Goal: Contribute content: Add original content to the website for others to see

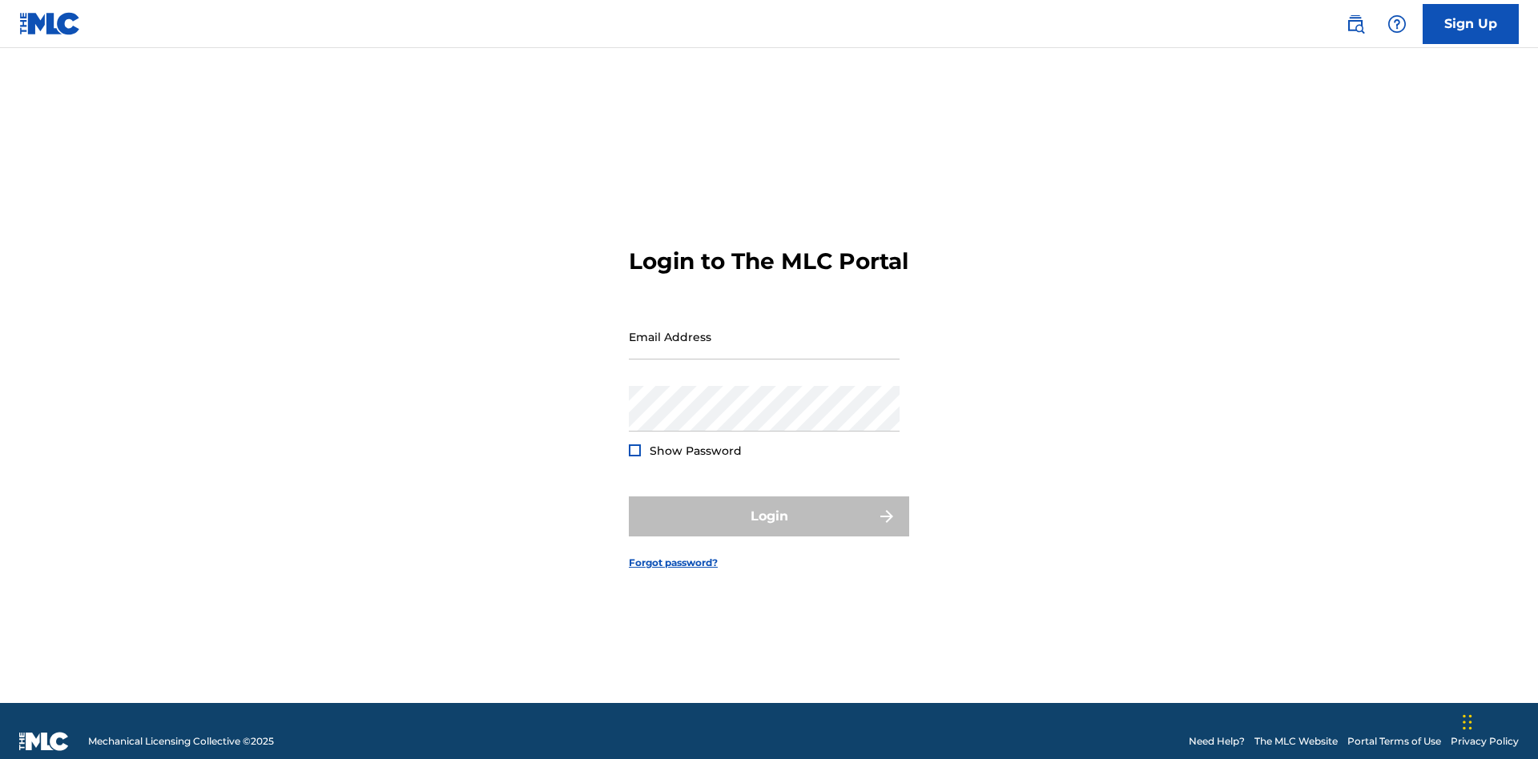
scroll to position [21, 0]
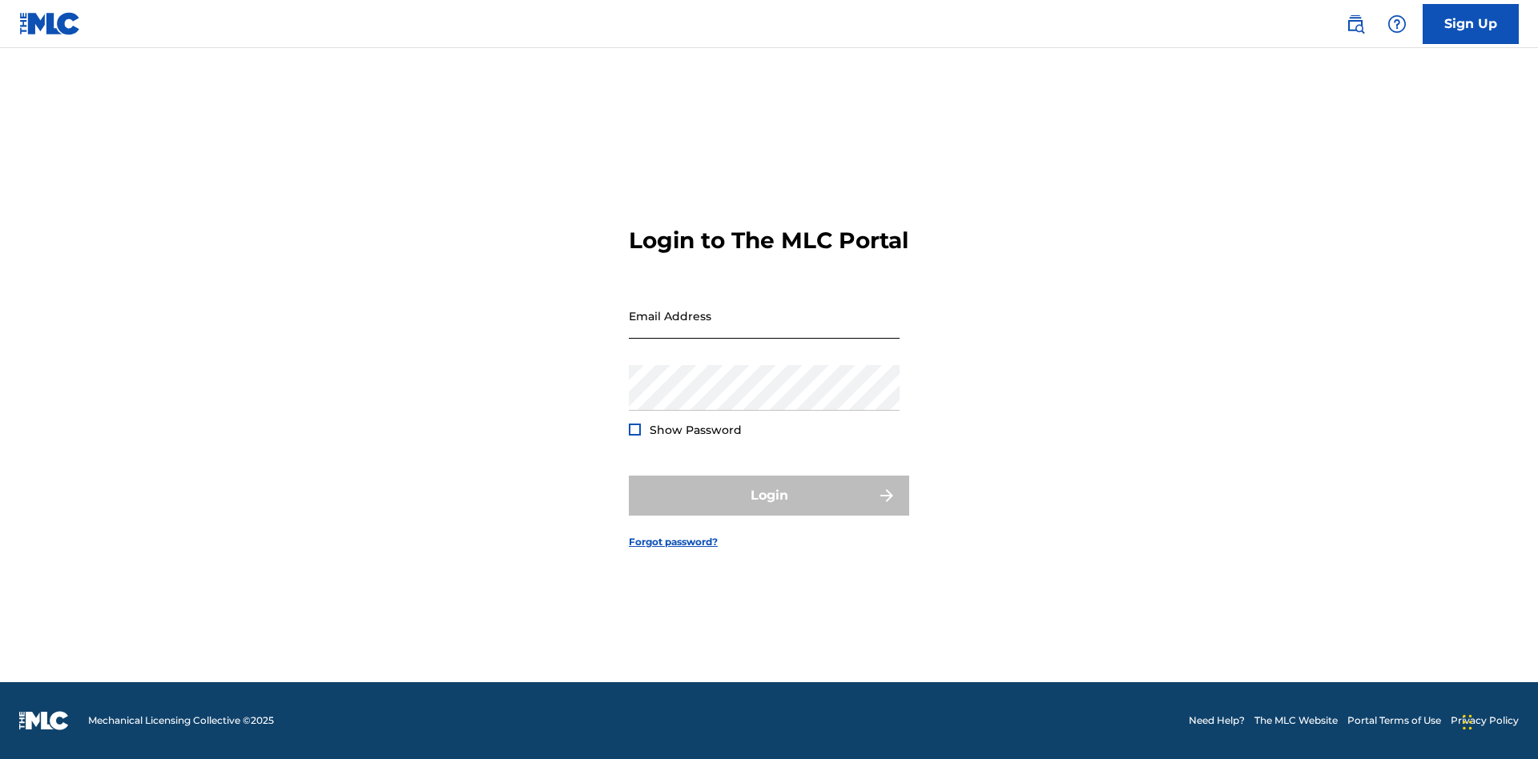
click at [764, 329] on input "Email Address" at bounding box center [764, 316] width 271 height 46
type input "[EMAIL_ADDRESS][DOMAIN_NAME]"
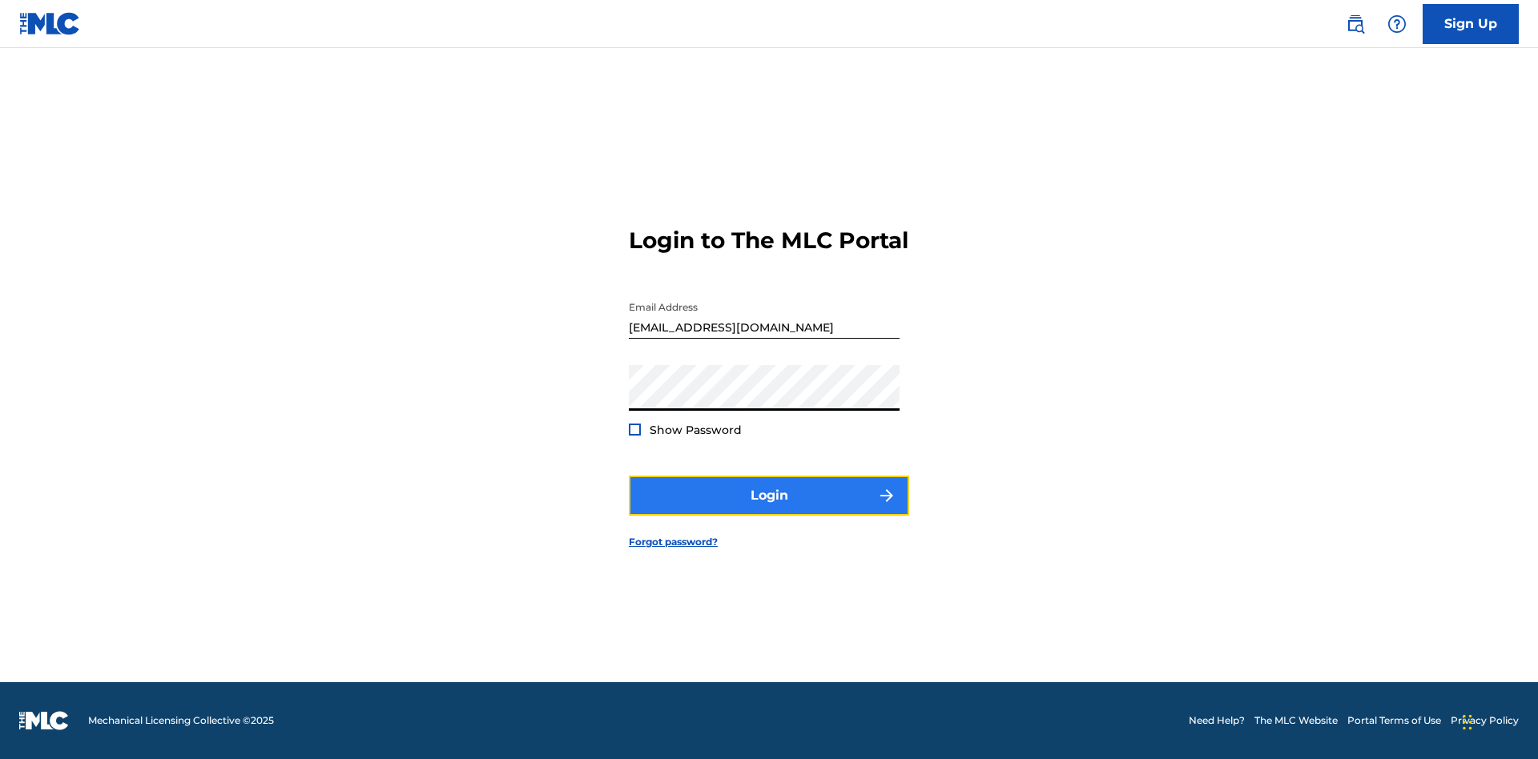
click at [769, 509] on button "Login" at bounding box center [769, 496] width 280 height 40
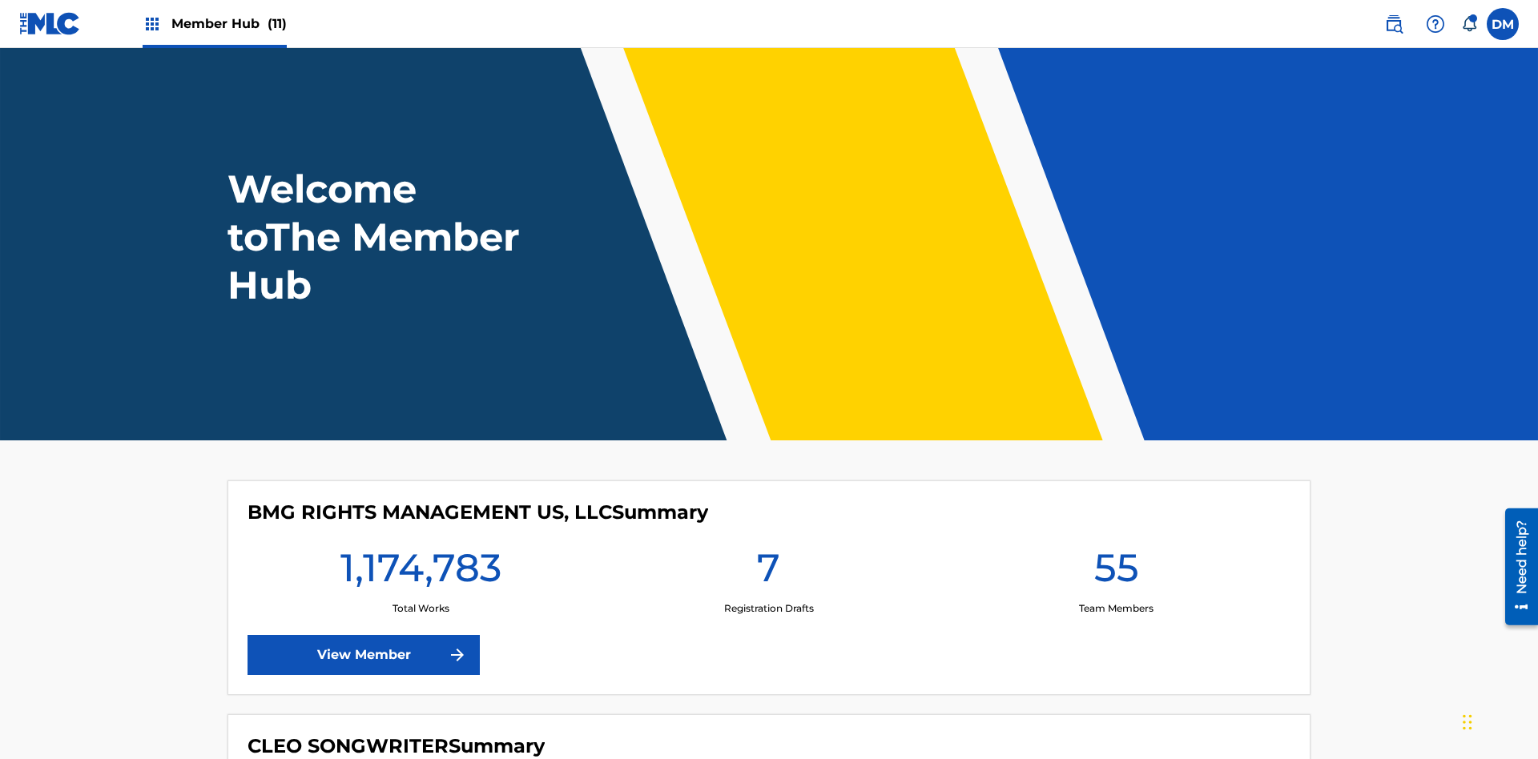
click at [228, 23] on span "Member Hub (11)" at bounding box center [228, 23] width 115 height 18
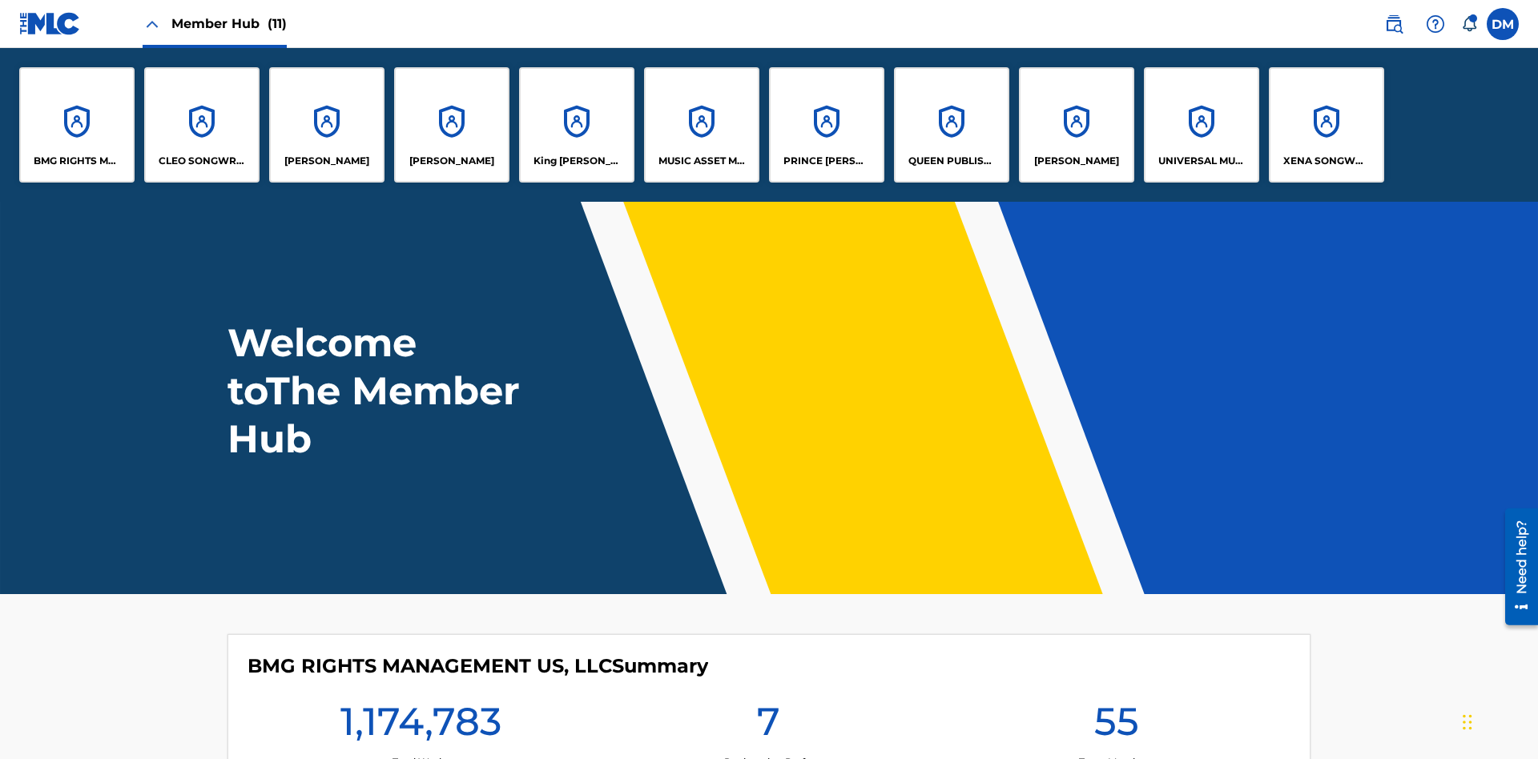
scroll to position [58, 0]
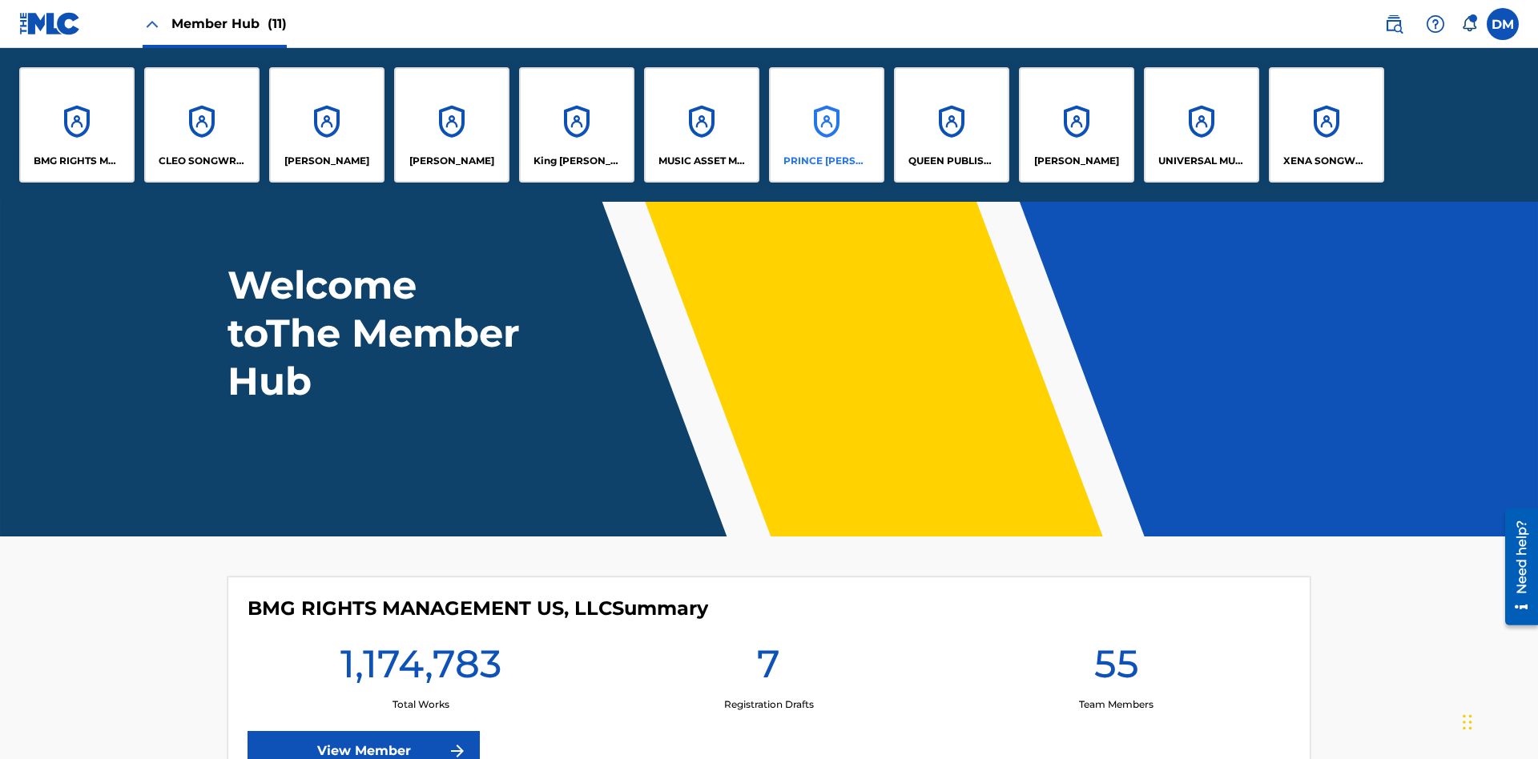
click at [826, 161] on p "PRINCE [PERSON_NAME]" at bounding box center [826, 161] width 87 height 14
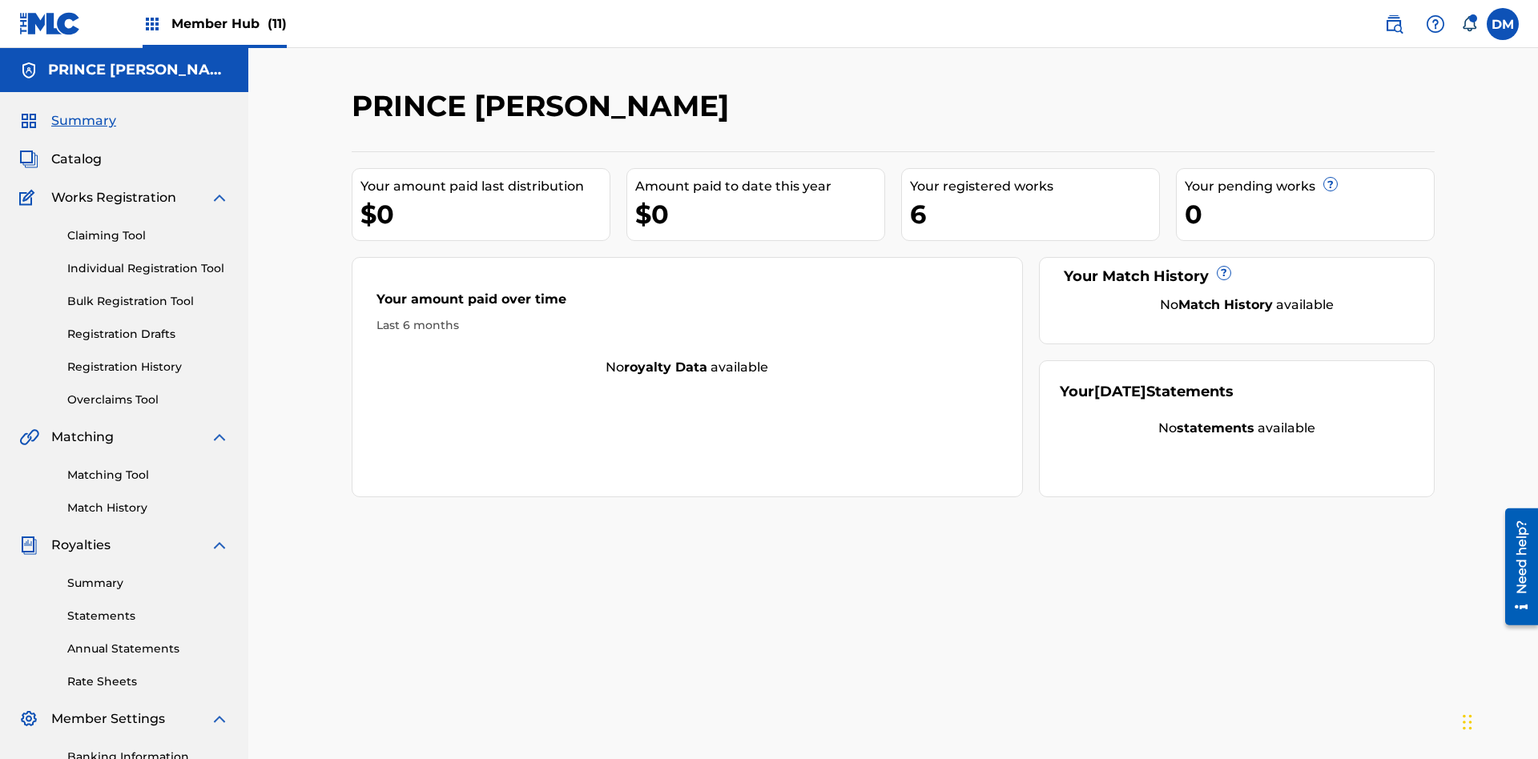
scroll to position [164, 0]
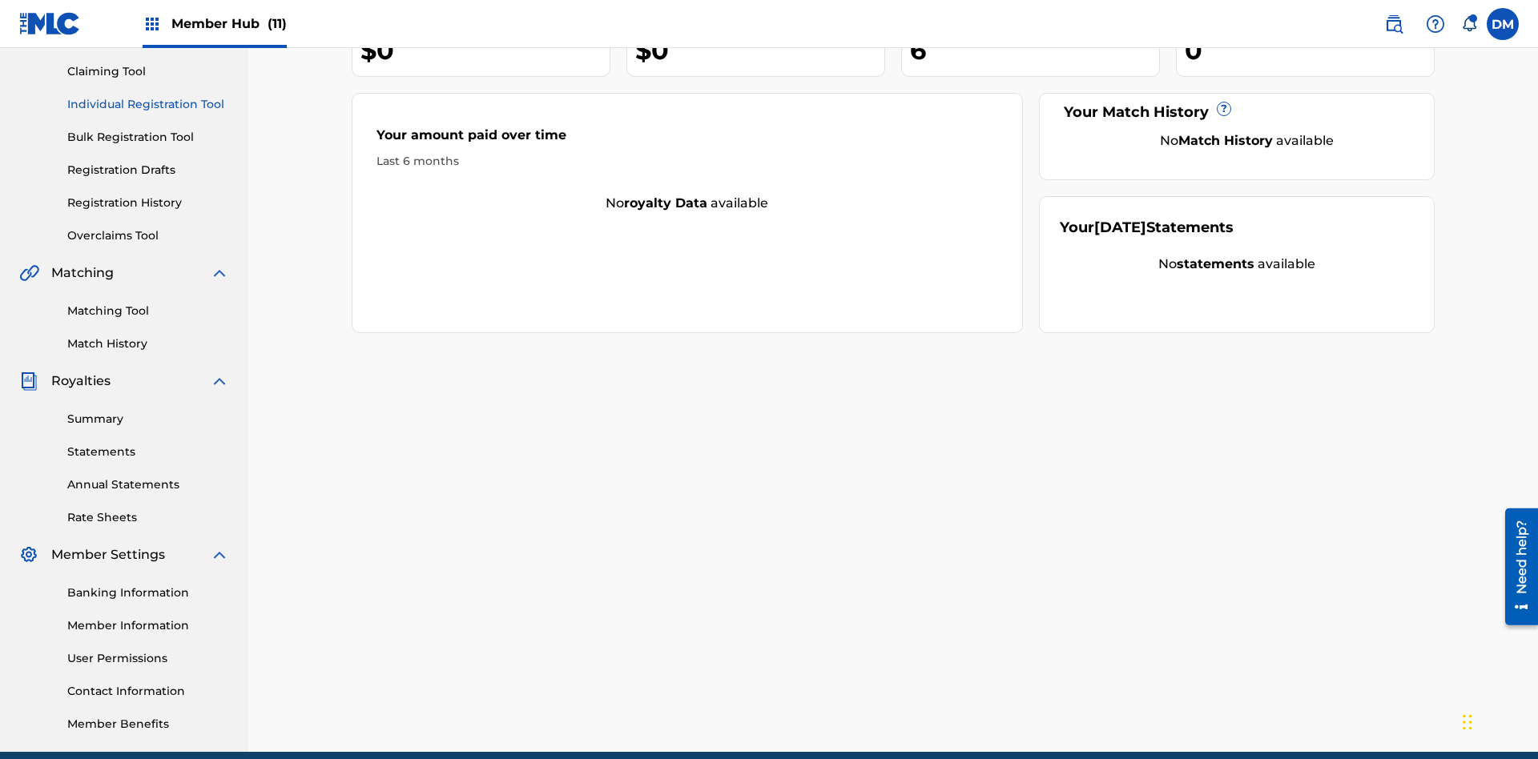
click at [148, 104] on link "Individual Registration Tool" at bounding box center [148, 104] width 162 height 17
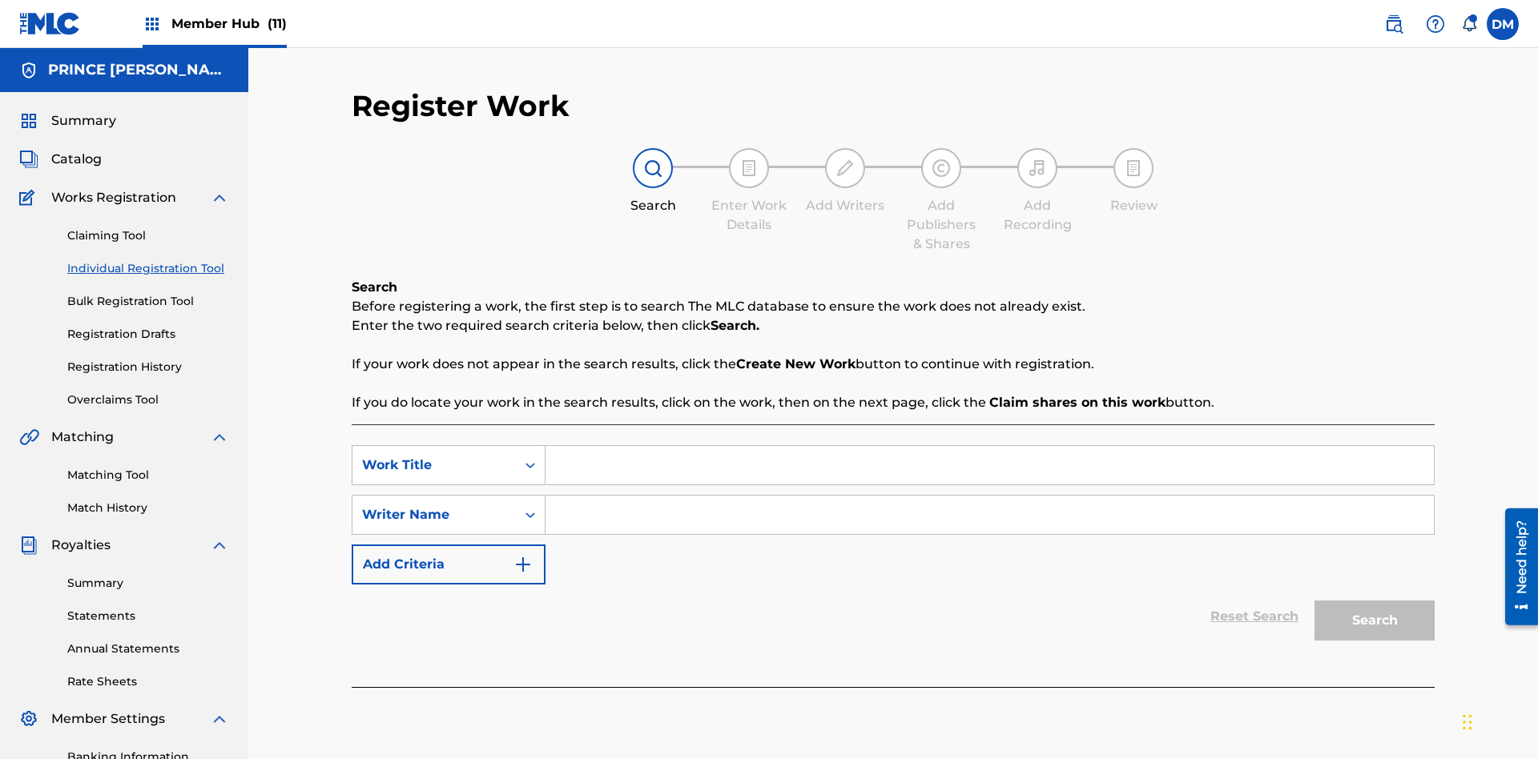
scroll to position [234, 0]
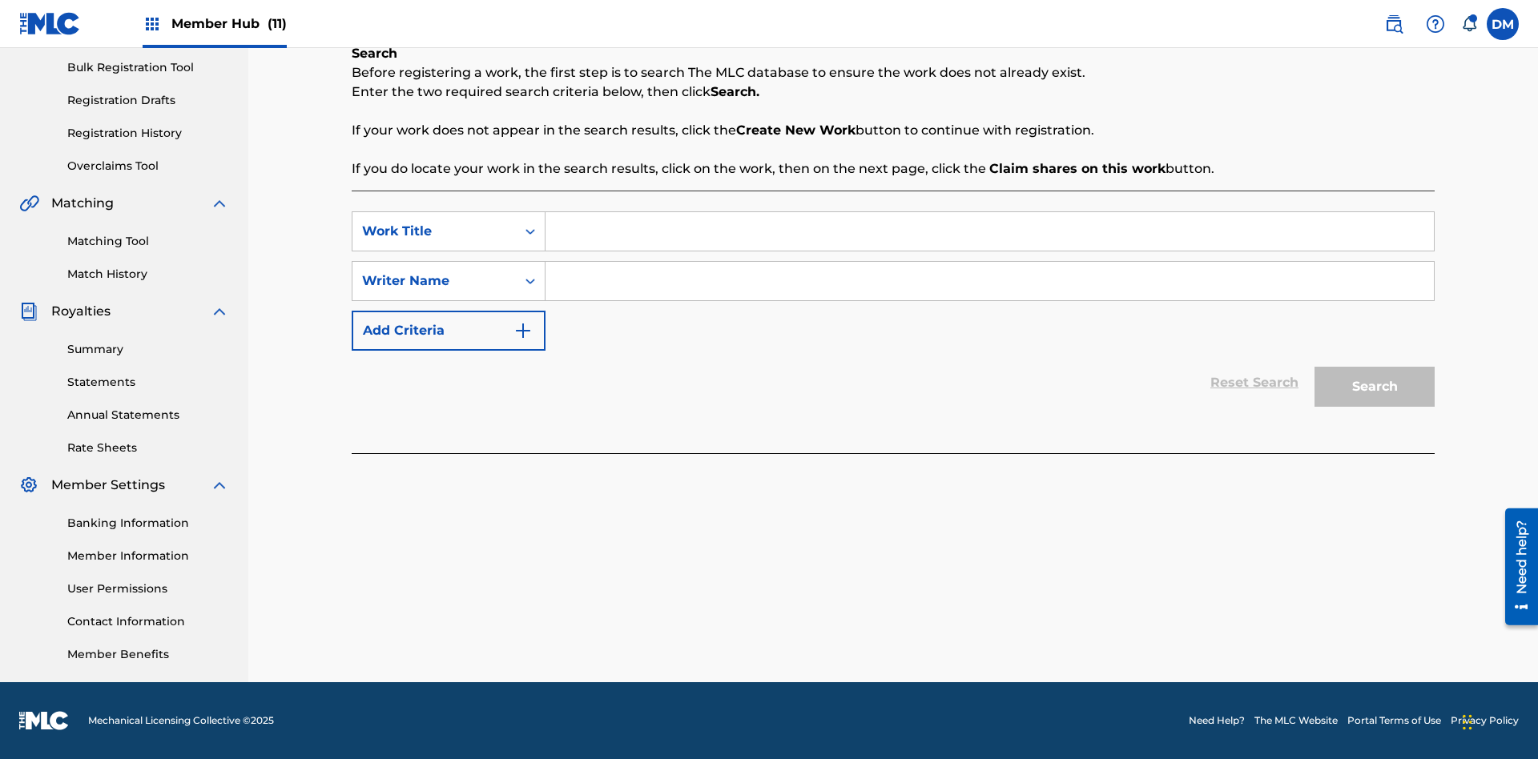
click at [989, 231] on input "Search Form" at bounding box center [989, 231] width 888 height 38
type input "Delete All Registered Drafts"
click at [989, 281] on input "Search Form" at bounding box center [989, 281] width 888 height 38
type input "QWERTYUIOP"
click at [1374, 387] on button "Search" at bounding box center [1374, 387] width 120 height 40
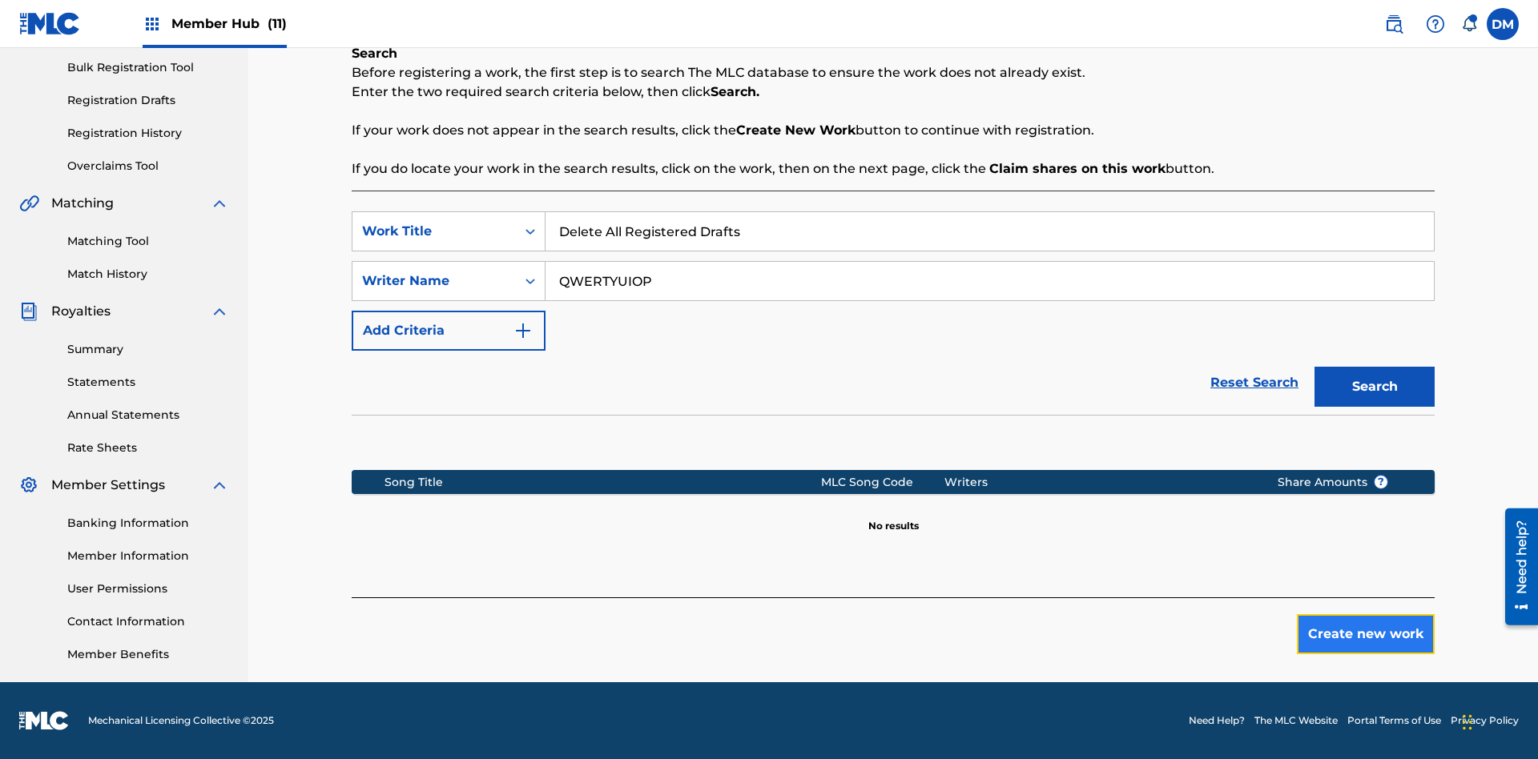
click at [1366, 634] on button "Create new work" at bounding box center [1366, 634] width 138 height 40
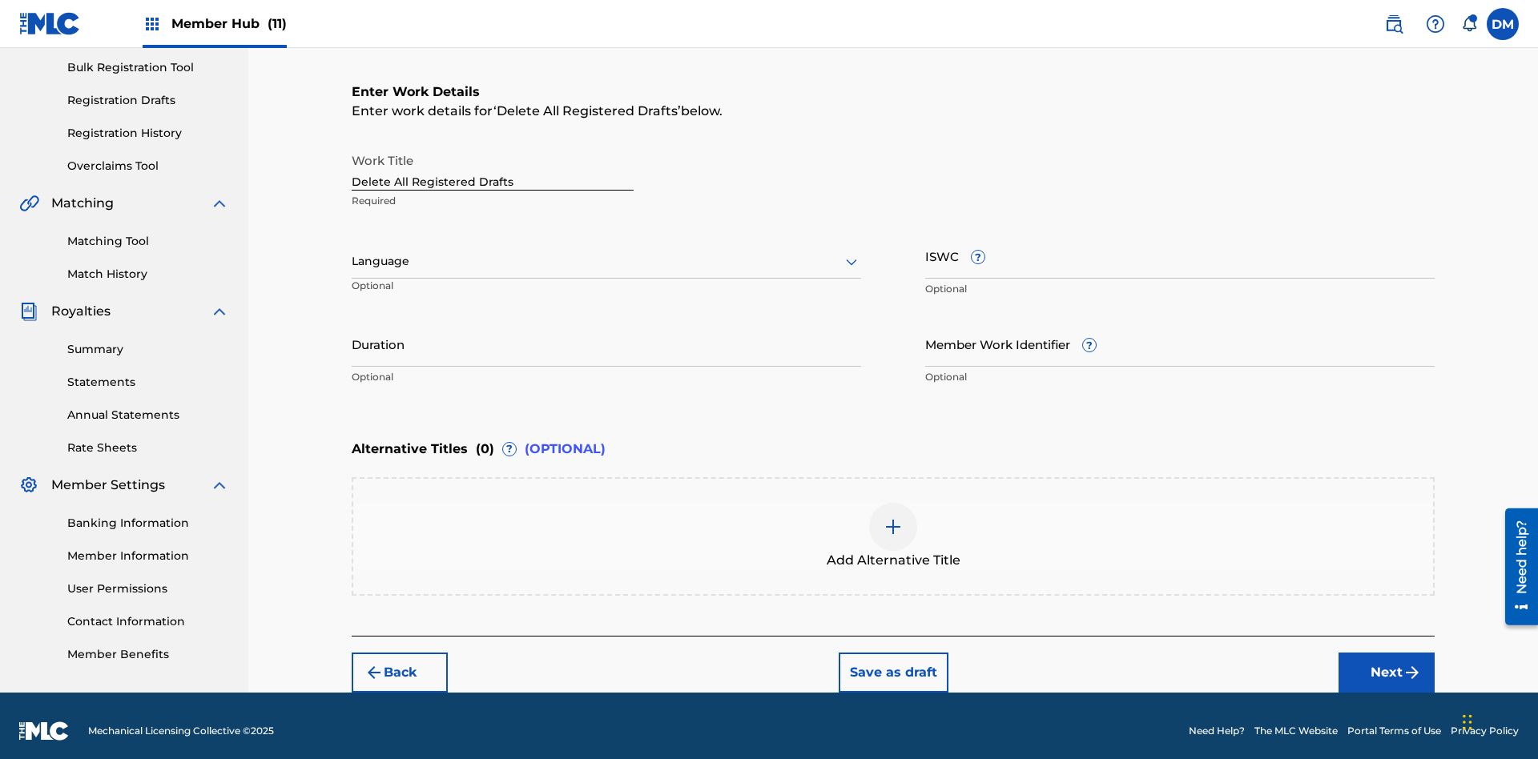
scroll to position [244, 0]
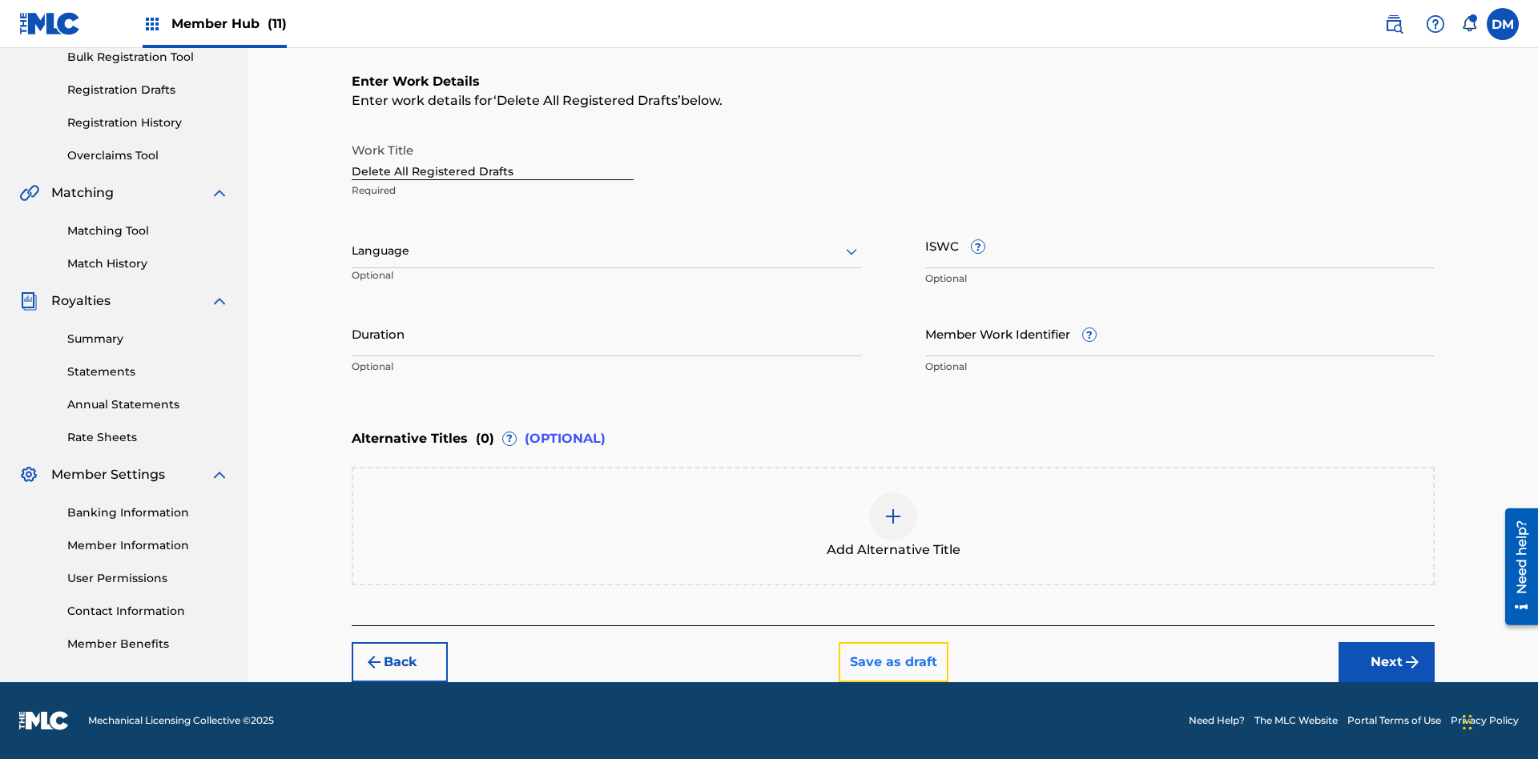
click at [892, 662] on button "Save as draft" at bounding box center [894, 662] width 110 height 40
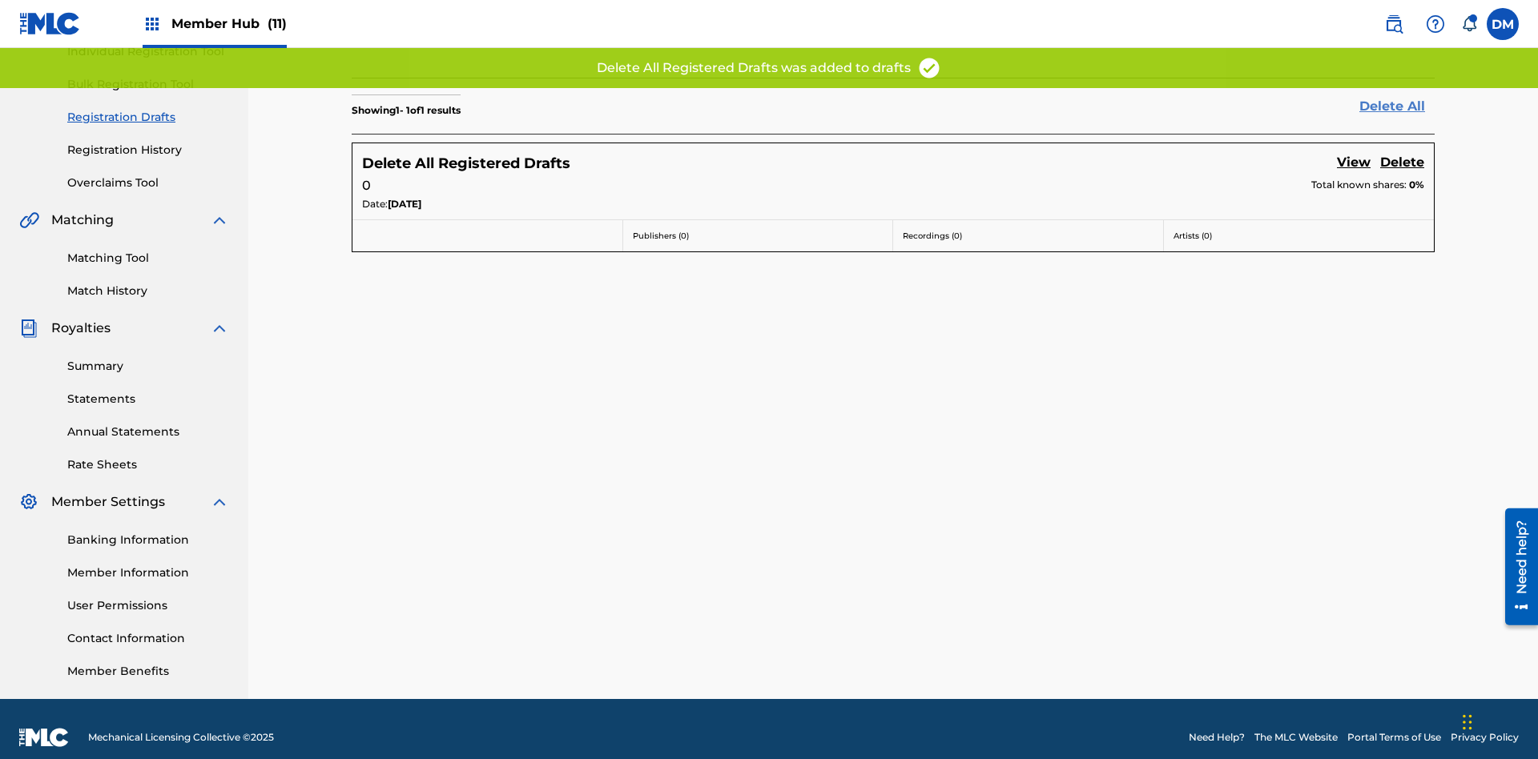
click at [1397, 106] on link "Delete All" at bounding box center [1396, 106] width 75 height 19
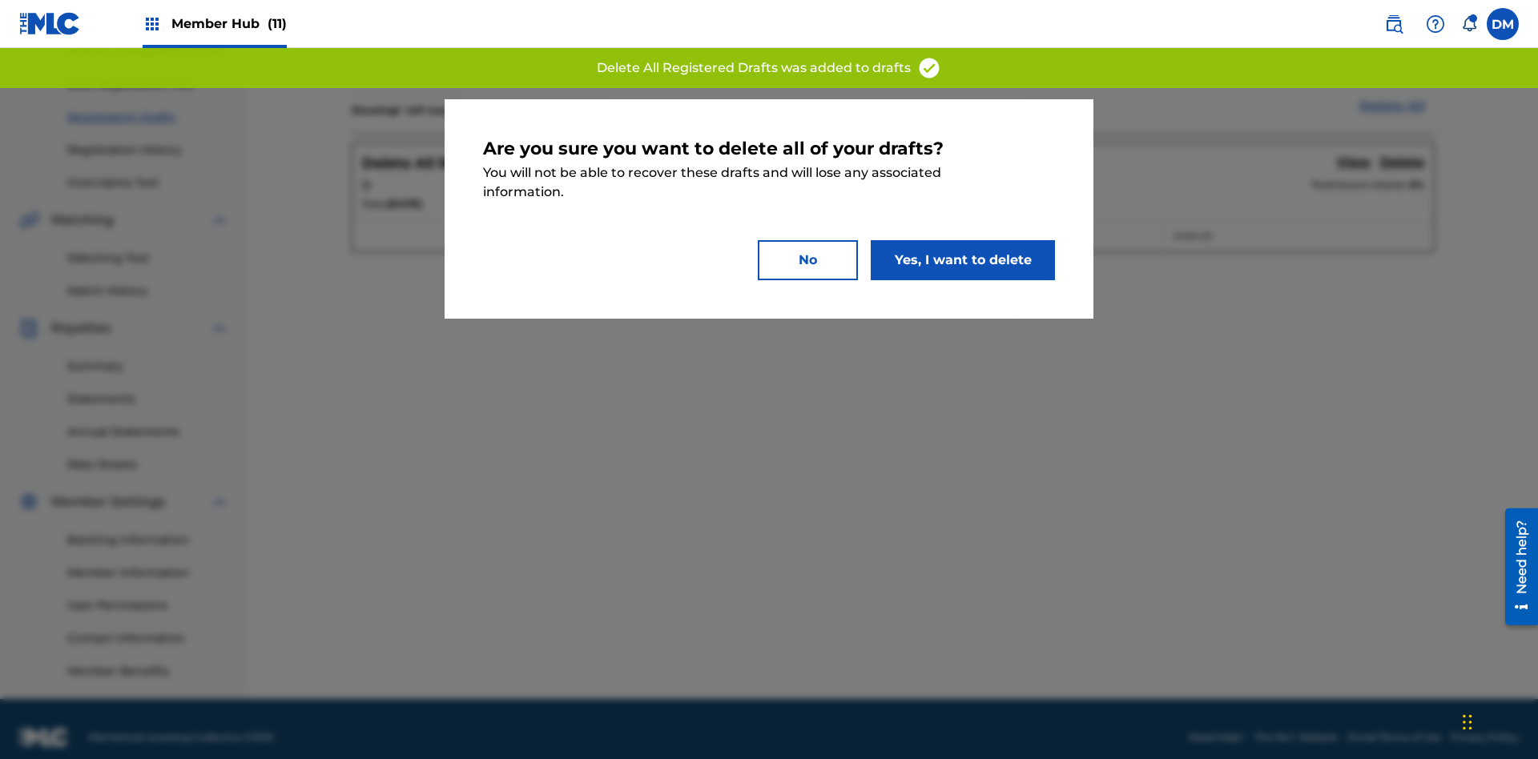
scroll to position [234, 0]
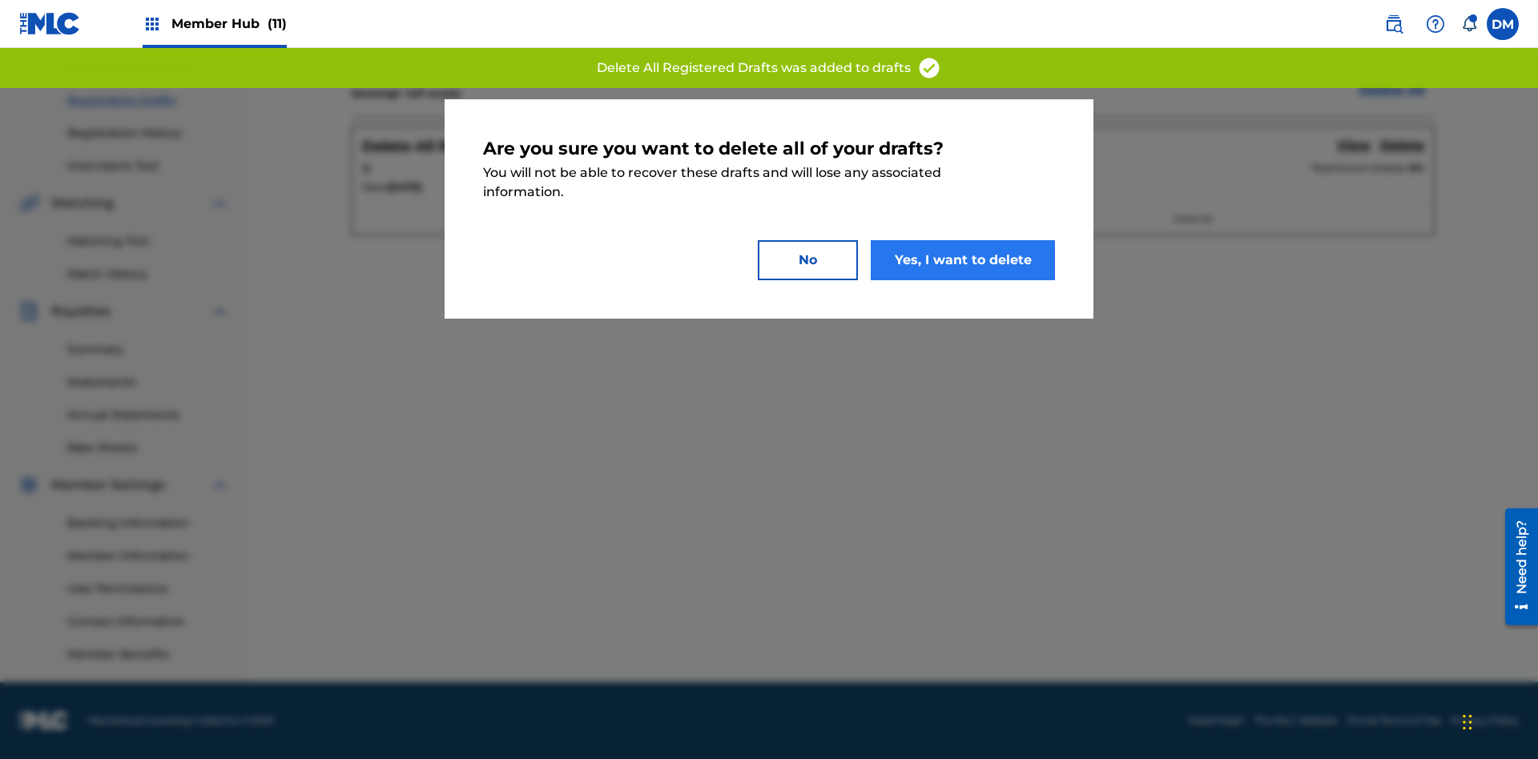
click at [963, 260] on button "Yes, I want to delete" at bounding box center [963, 260] width 184 height 40
